Goal: Task Accomplishment & Management: Use online tool/utility

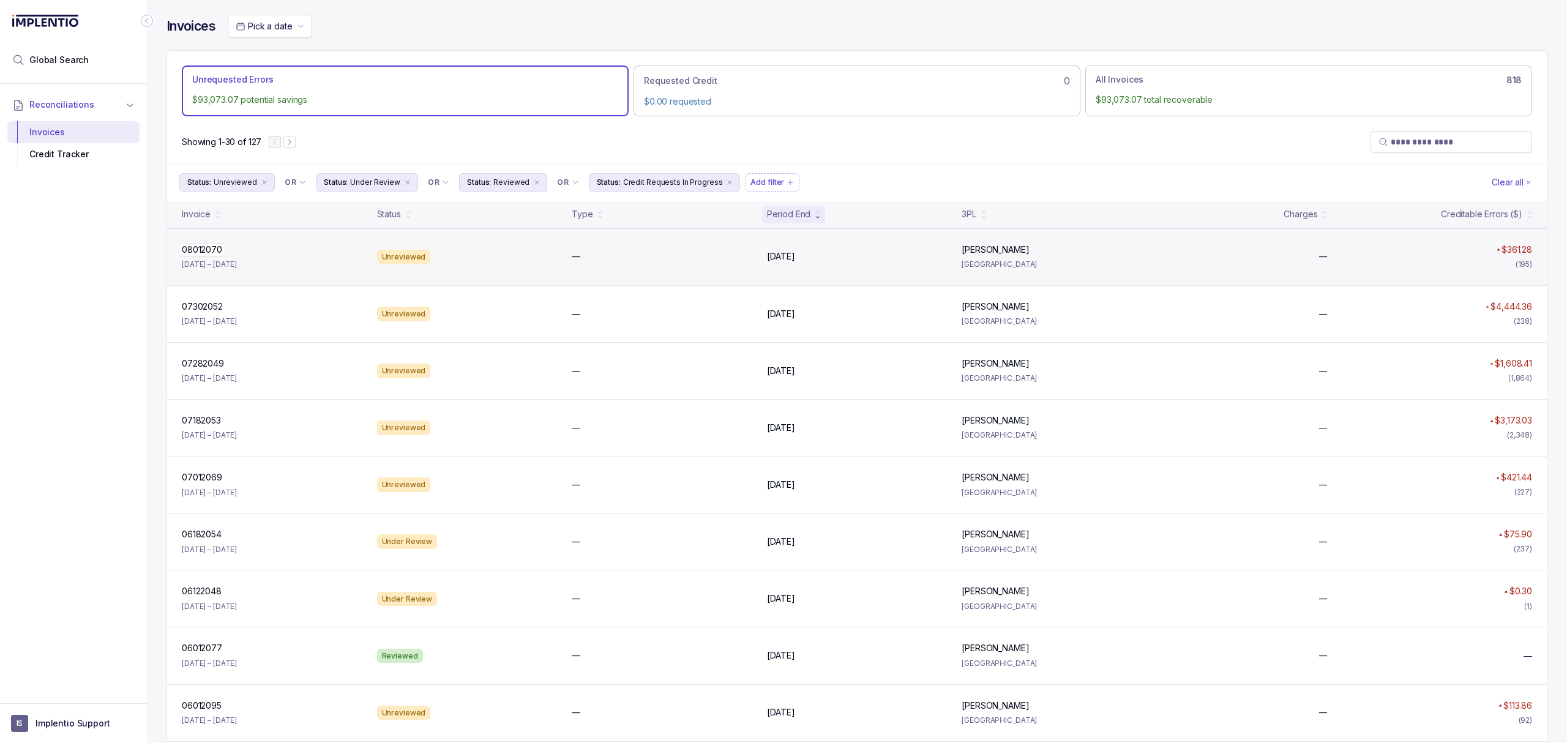
click at [221, 255] on p "08012070" at bounding box center [202, 249] width 47 height 13
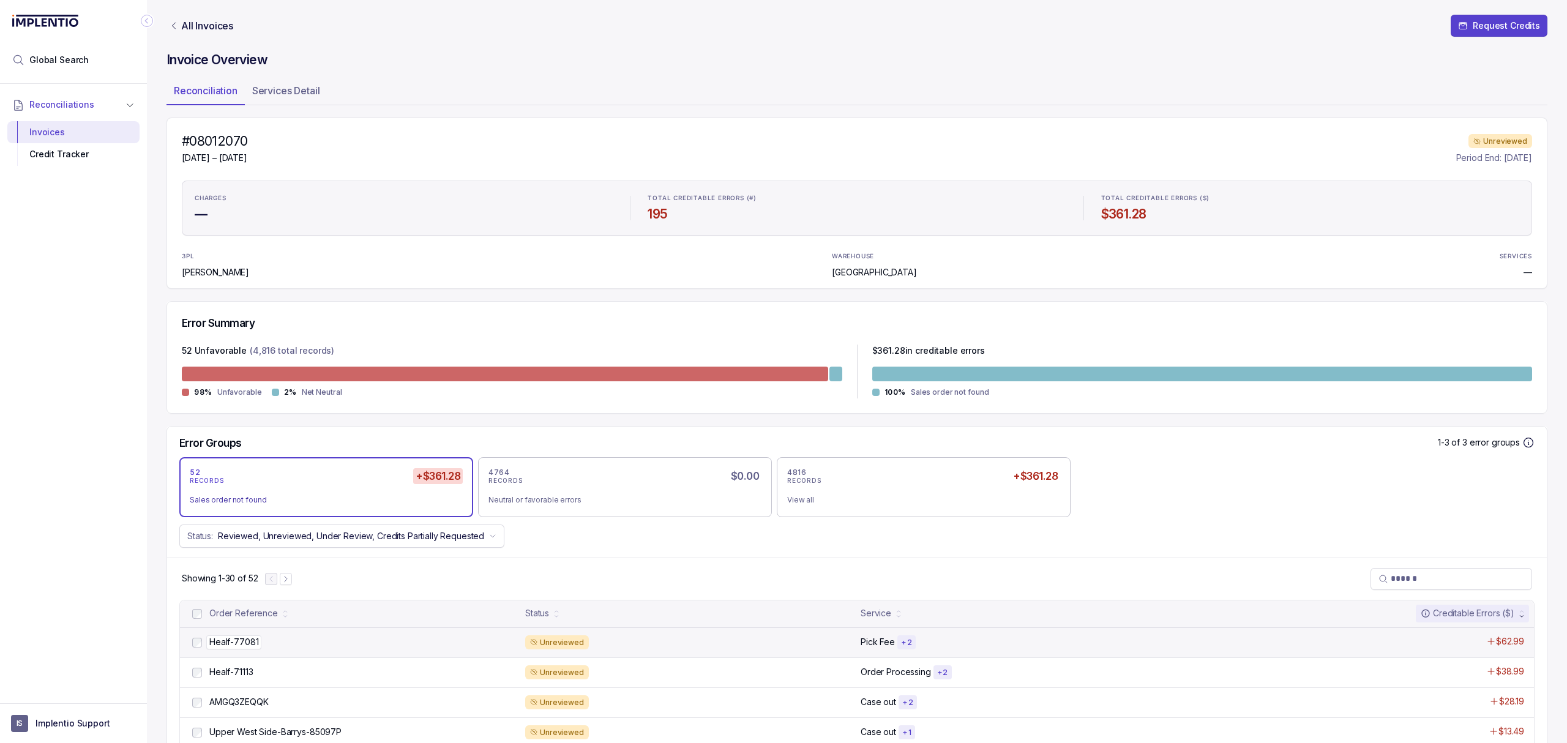
click at [253, 648] on p "Healf-77081" at bounding box center [233, 641] width 55 height 13
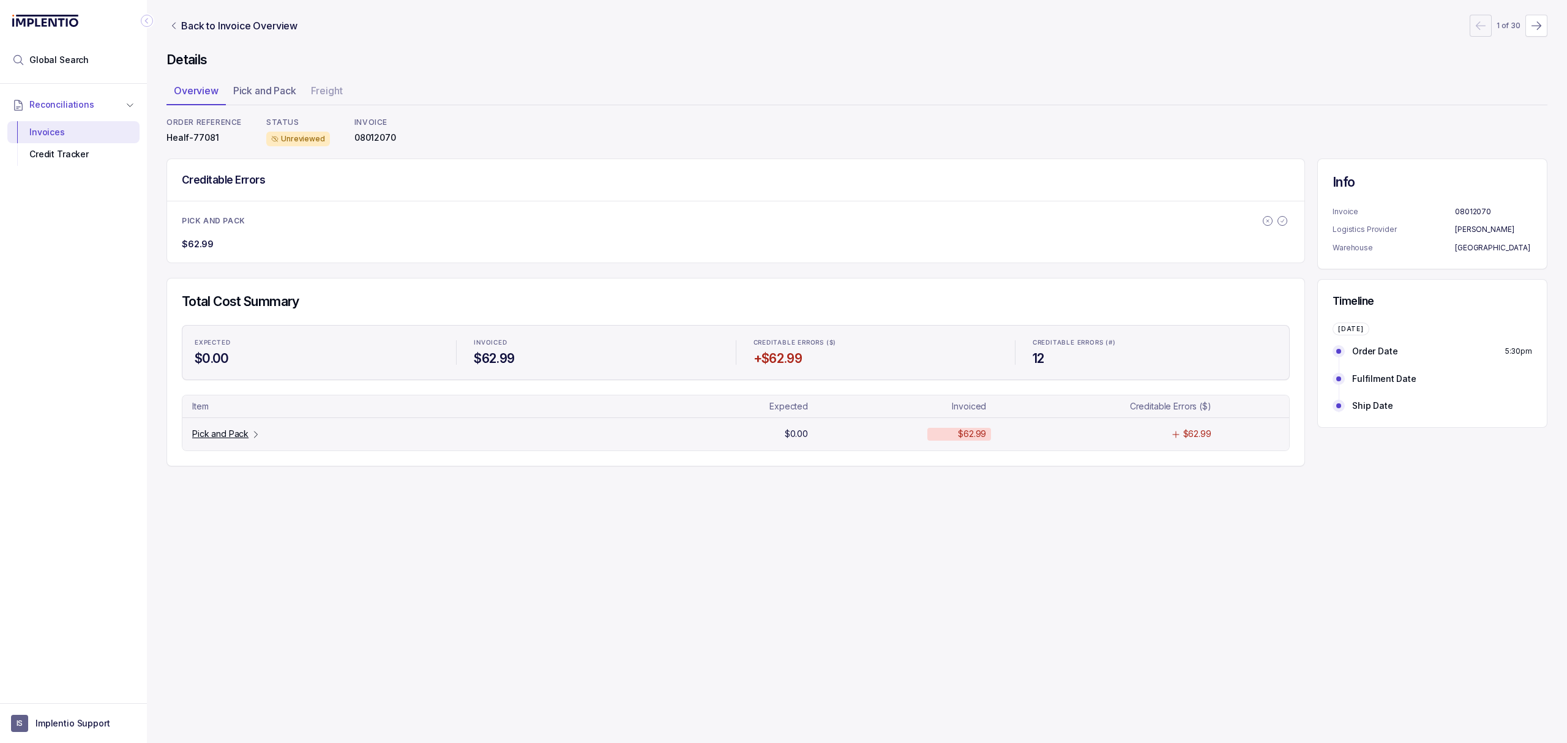
click at [228, 436] on p "Pick and Pack" at bounding box center [220, 434] width 56 height 12
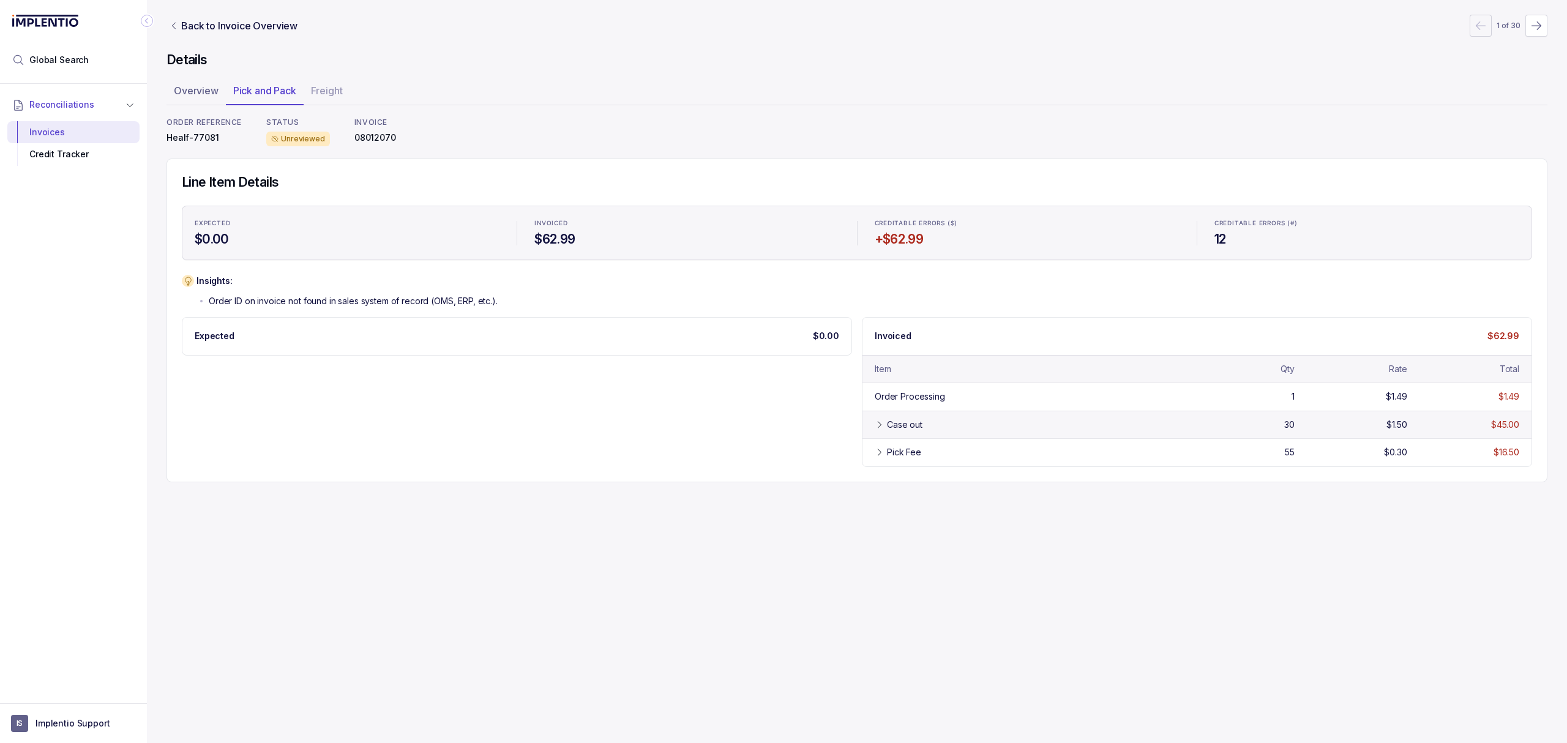
click at [896, 431] on div "Case out" at bounding box center [904, 425] width 35 height 12
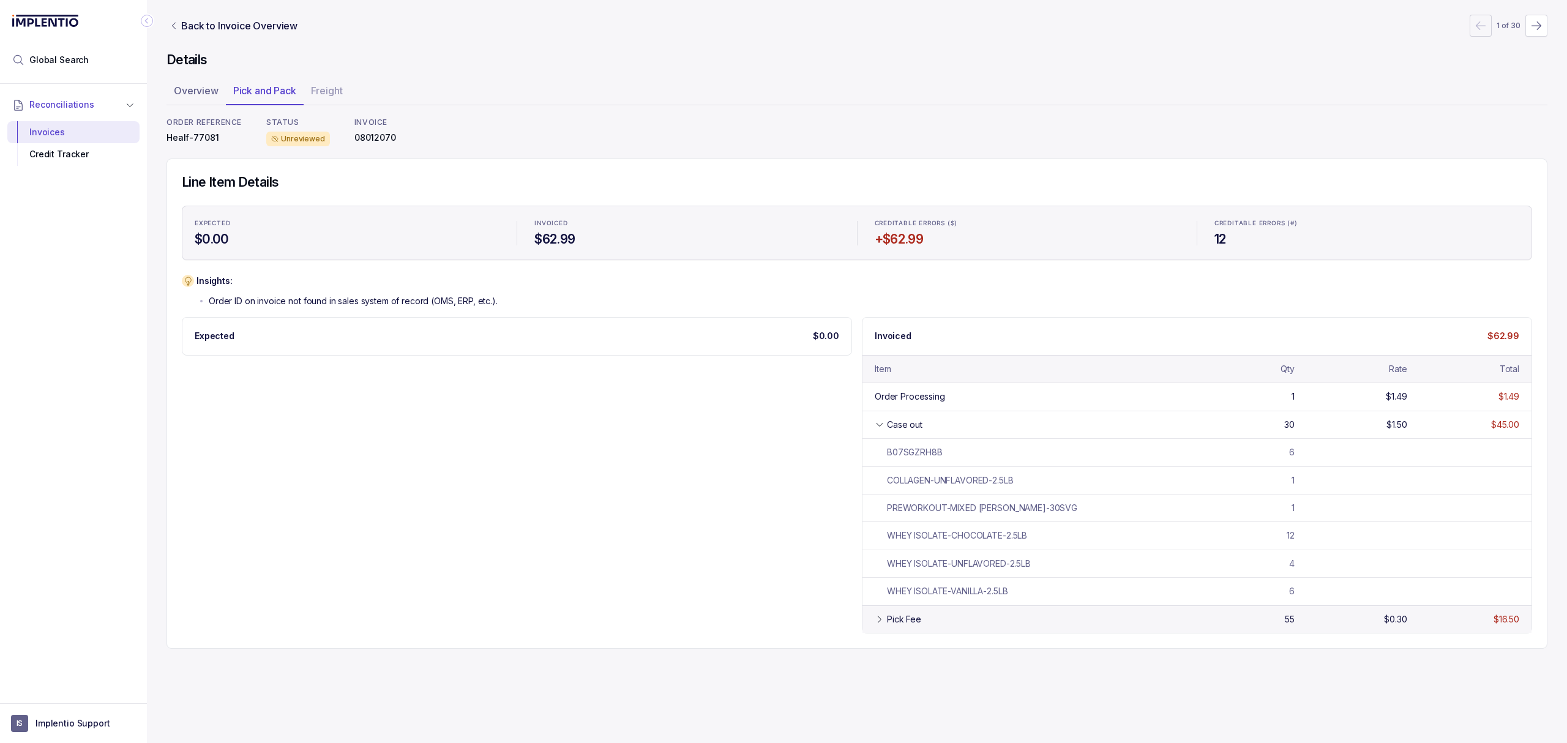
click at [879, 624] on icon at bounding box center [880, 619] width 10 height 10
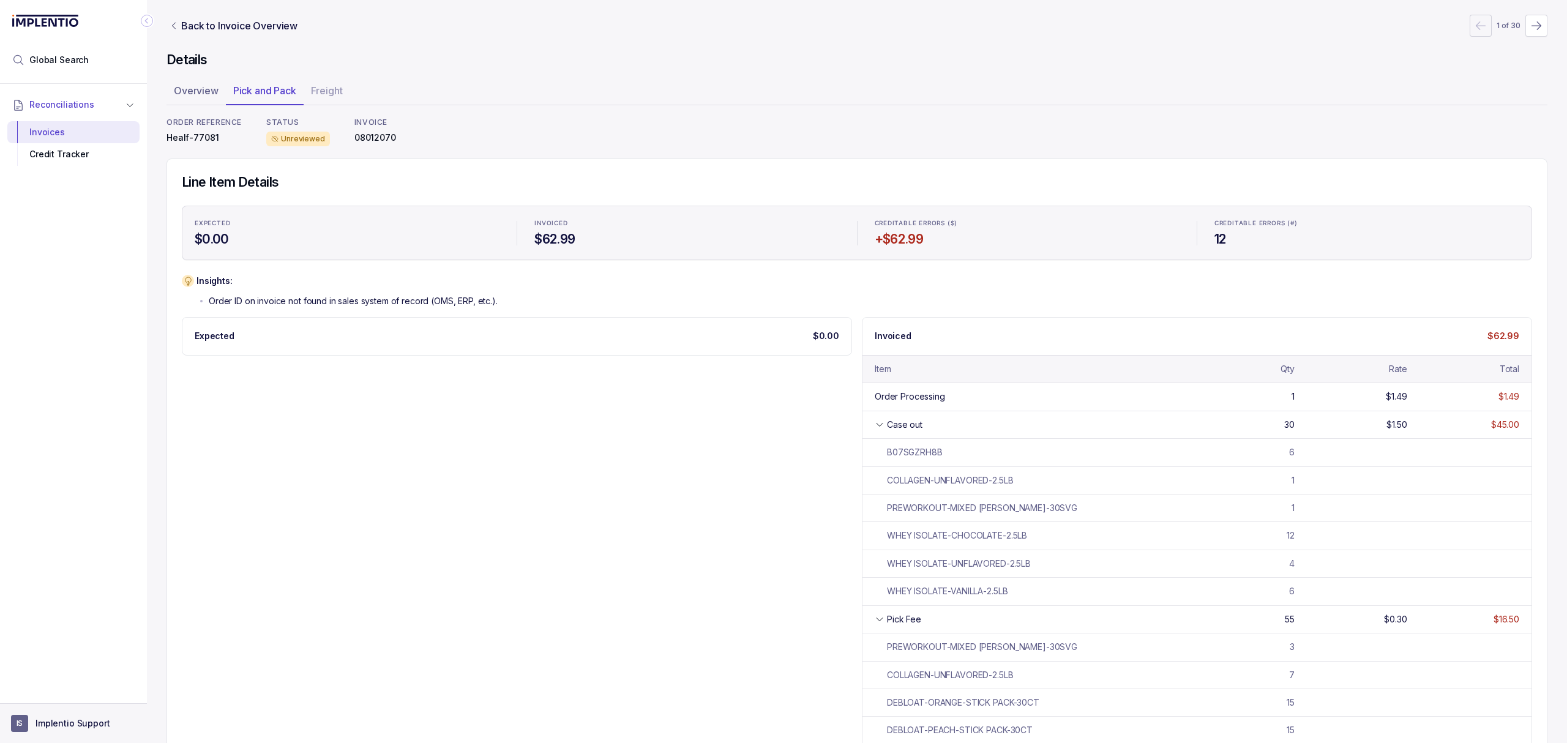
click at [54, 714] on aside "IS Implentio Support" at bounding box center [73, 723] width 147 height 40
click at [54, 715] on button "IS Implentio Support" at bounding box center [73, 723] width 125 height 17
click at [50, 698] on p "Logout" at bounding box center [81, 696] width 102 height 12
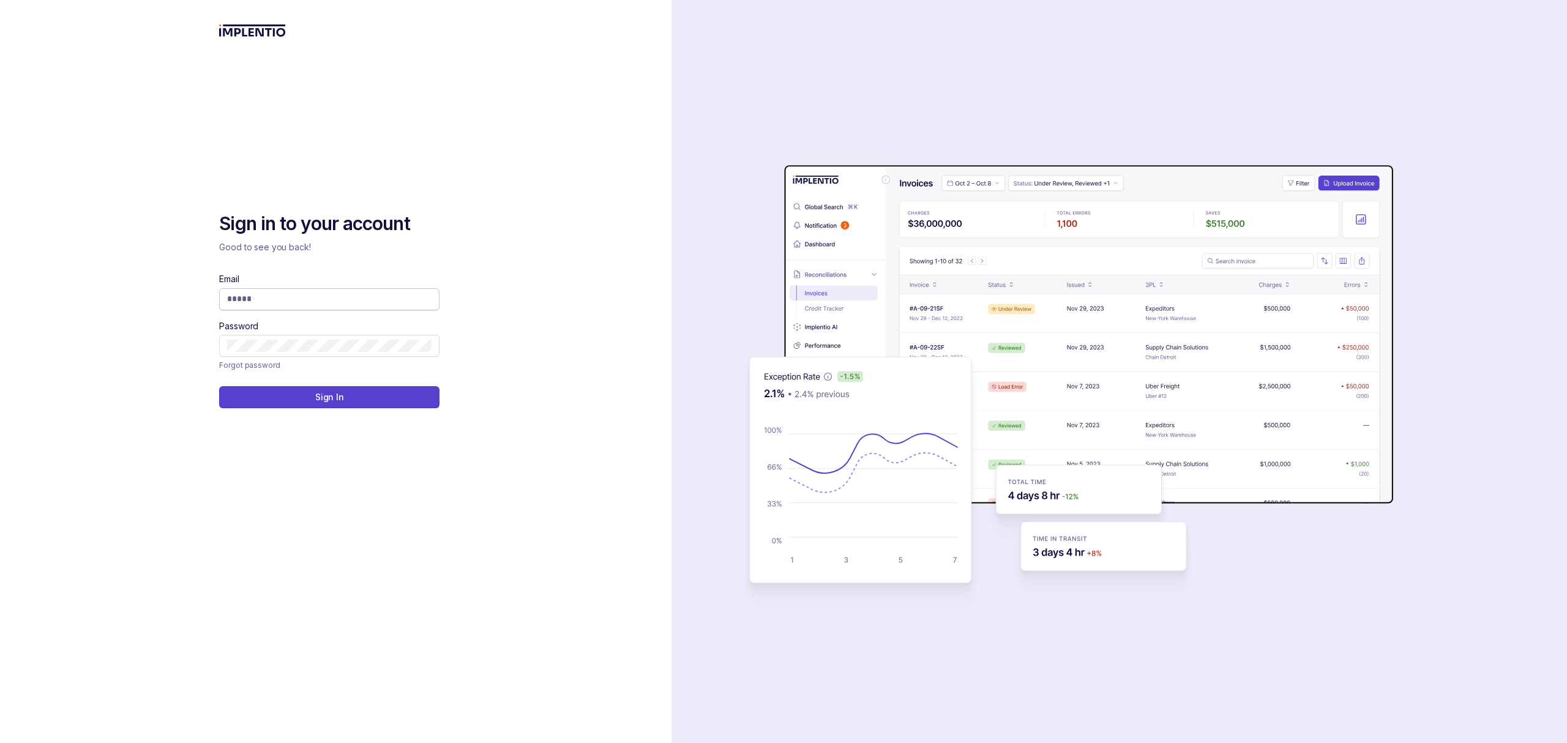
click at [267, 302] on input "Email" at bounding box center [329, 299] width 204 height 12
type input "**********"
